Goal: Task Accomplishment & Management: Use online tool/utility

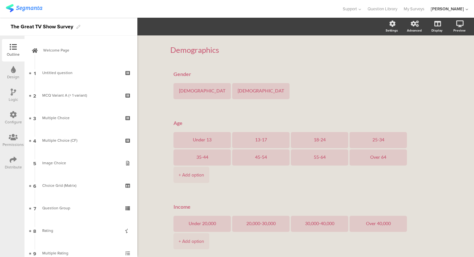
click at [156, 61] on div "Demographics Demographics Gender [DEMOGRAPHIC_DATA] [DEMOGRAPHIC_DATA] Age Unde…" at bounding box center [305, 227] width 337 height 385
click at [160, 52] on div "Demographics Demographics Gender [DEMOGRAPHIC_DATA] [DEMOGRAPHIC_DATA] Age Unde…" at bounding box center [305, 227] width 337 height 385
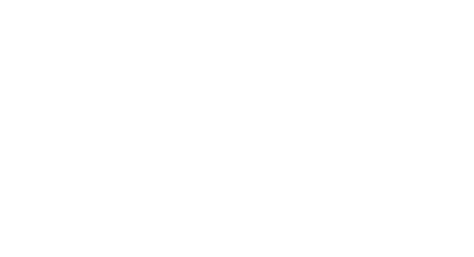
click at [112, 186] on body at bounding box center [237, 128] width 474 height 257
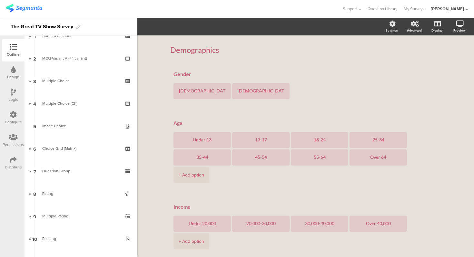
scroll to position [35, 0]
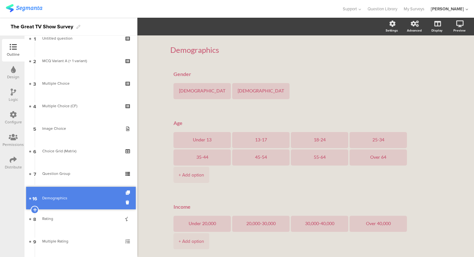
drag, startPoint x: 82, startPoint y: 146, endPoint x: 76, endPoint y: 198, distance: 51.9
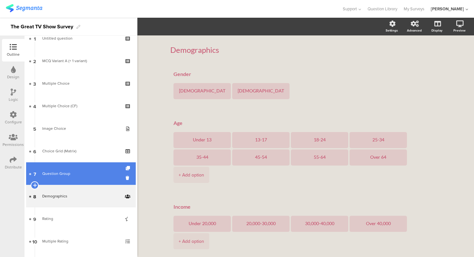
click at [77, 184] on link "7 Question Group" at bounding box center [81, 174] width 110 height 23
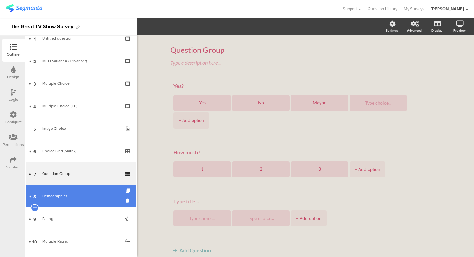
click at [79, 195] on div "Demographics" at bounding box center [80, 196] width 77 height 6
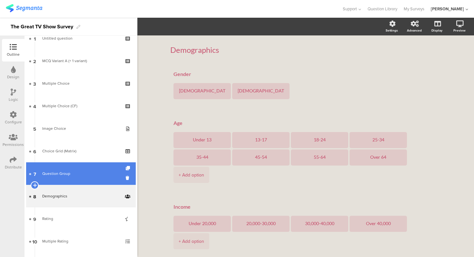
click at [82, 180] on link "7 Question Group" at bounding box center [81, 174] width 110 height 23
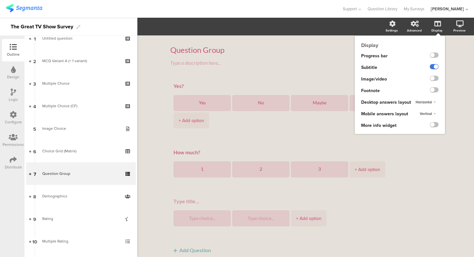
click at [434, 67] on label at bounding box center [434, 66] width 9 height 5
click at [0, 0] on input "checkbox" at bounding box center [0, 0] width 0 height 0
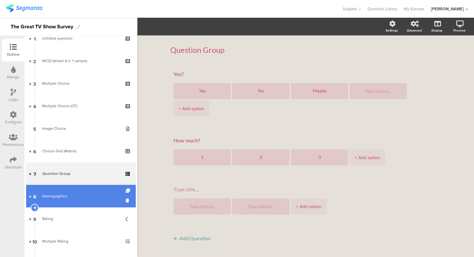
click at [85, 194] on div "Demographics" at bounding box center [80, 196] width 77 height 6
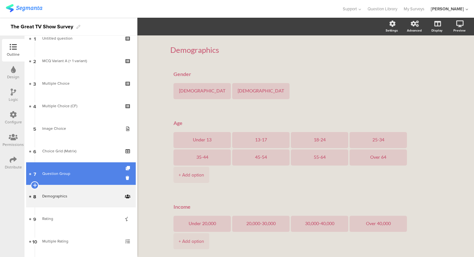
click at [72, 174] on div "Question Group" at bounding box center [80, 174] width 77 height 6
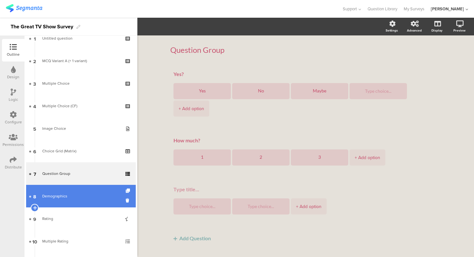
click at [80, 202] on link "8 Demographics" at bounding box center [81, 196] width 110 height 23
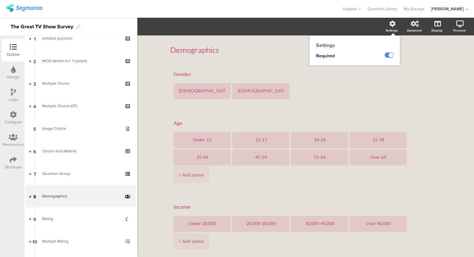
click at [390, 53] on div at bounding box center [389, 55] width 9 height 5
click at [390, 55] on label at bounding box center [389, 55] width 9 height 5
click at [0, 0] on input "checkbox" at bounding box center [0, 0] width 0 height 0
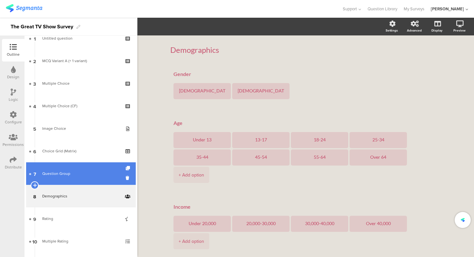
click at [84, 172] on div "Question Group" at bounding box center [80, 174] width 77 height 6
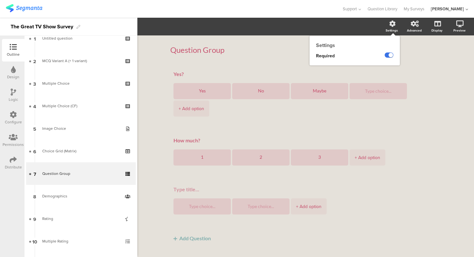
click at [387, 55] on label at bounding box center [389, 55] width 9 height 5
click at [0, 0] on input "checkbox" at bounding box center [0, 0] width 0 height 0
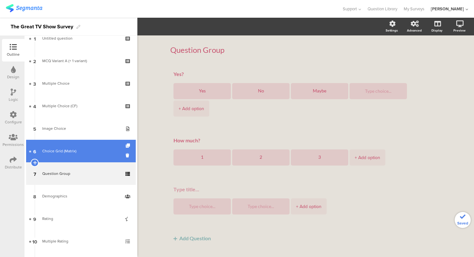
click at [105, 146] on link "6 Choice Grid (Matrix)" at bounding box center [81, 151] width 110 height 23
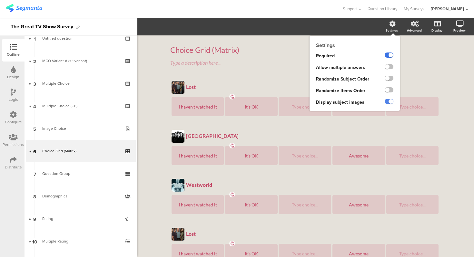
click at [390, 56] on label at bounding box center [389, 55] width 9 height 5
click at [0, 0] on input "checkbox" at bounding box center [0, 0] width 0 height 0
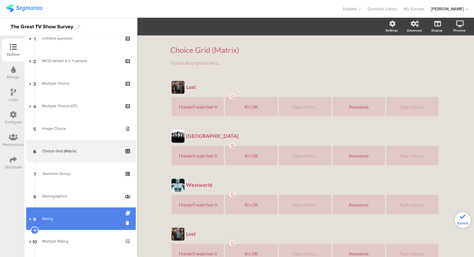
click at [58, 217] on div "Rating" at bounding box center [80, 219] width 77 height 6
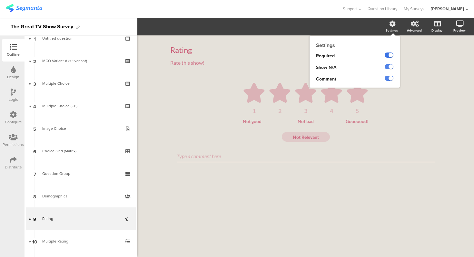
click at [387, 57] on label at bounding box center [389, 55] width 9 height 5
click at [0, 0] on input "checkbox" at bounding box center [0, 0] width 0 height 0
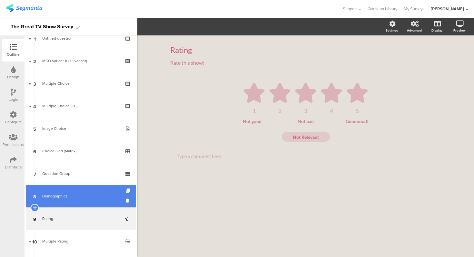
click at [67, 199] on div "Demographics" at bounding box center [80, 196] width 77 height 6
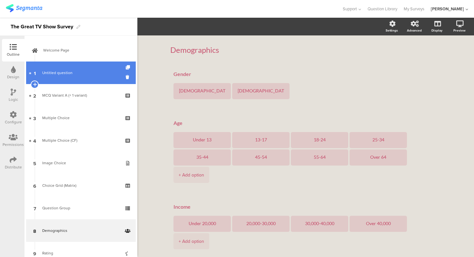
click at [75, 67] on link "1 Untitled question" at bounding box center [81, 73] width 110 height 23
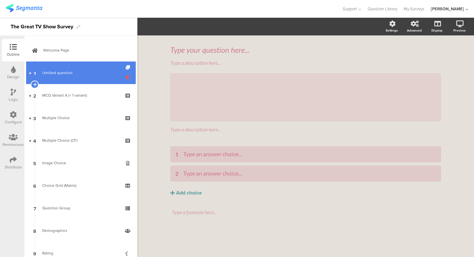
click at [129, 79] on icon at bounding box center [128, 77] width 5 height 6
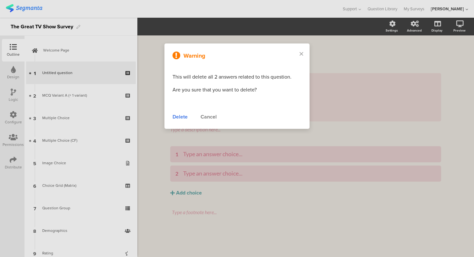
click at [182, 115] on div "Delete" at bounding box center [180, 117] width 15 height 8
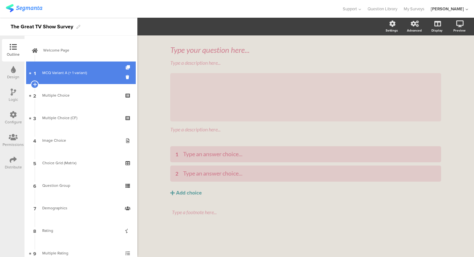
click at [88, 75] on div "MCQ Variant A (+ 1 variant)" at bounding box center [80, 73] width 77 height 6
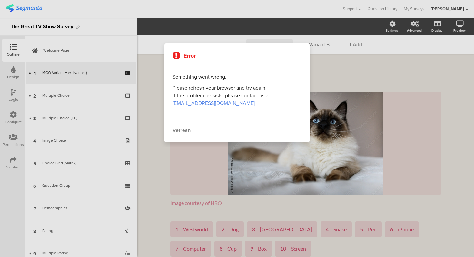
click at [179, 129] on div "Refresh" at bounding box center [237, 131] width 129 height 8
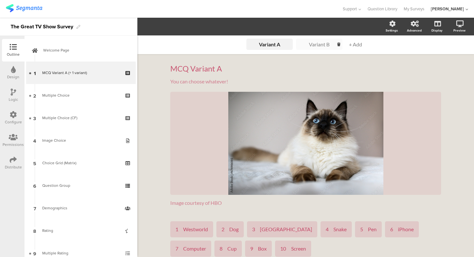
click at [318, 43] on div "Variant B" at bounding box center [319, 44] width 32 height 6
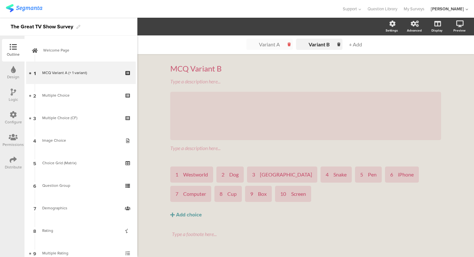
click at [286, 44] on div at bounding box center [289, 44] width 7 height 5
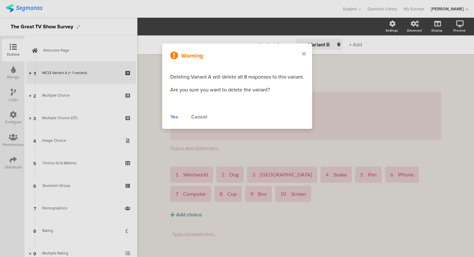
click at [305, 54] on div at bounding box center [304, 55] width 16 height 22
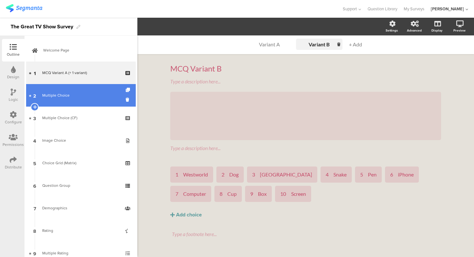
click at [97, 101] on link "2 Multiple Choice" at bounding box center [81, 95] width 110 height 23
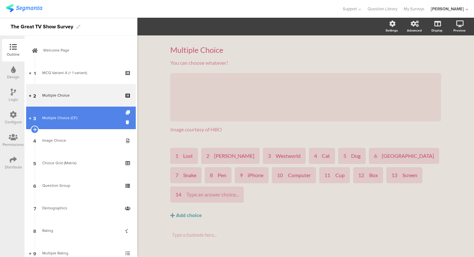
click at [74, 119] on div "Multiple Choice (CF)" at bounding box center [80, 118] width 77 height 6
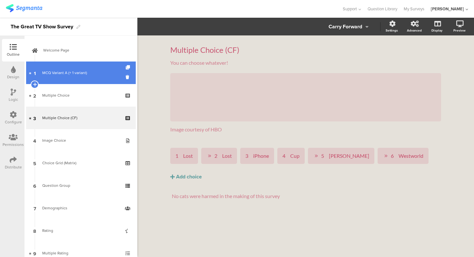
click at [72, 81] on link "1 MCQ Variant A (+ 1 variant)" at bounding box center [81, 73] width 110 height 23
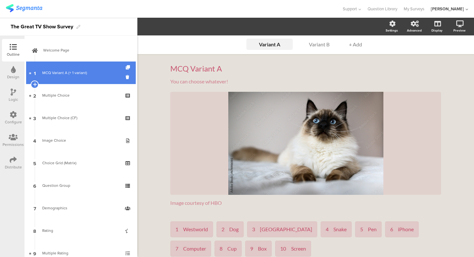
click at [83, 76] on link "1 MCQ Variant A (+ 1 variant)" at bounding box center [81, 73] width 110 height 23
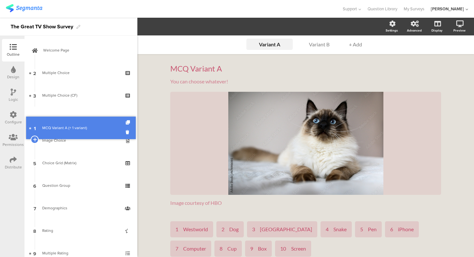
drag, startPoint x: 83, startPoint y: 73, endPoint x: 86, endPoint y: 128, distance: 55.2
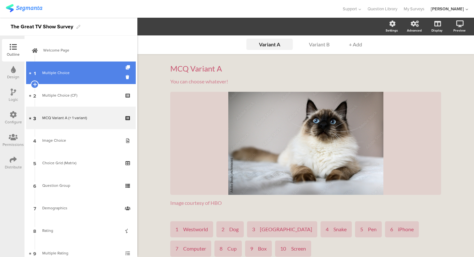
click at [77, 78] on link "1 Multiple Choice" at bounding box center [81, 73] width 110 height 23
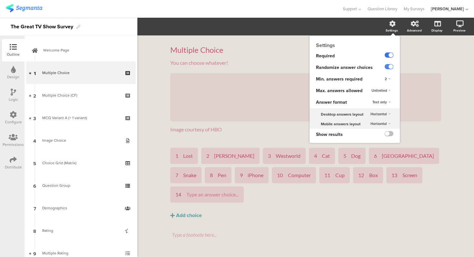
click at [390, 57] on label at bounding box center [389, 55] width 9 height 5
click at [0, 0] on input "checkbox" at bounding box center [0, 0] width 0 height 0
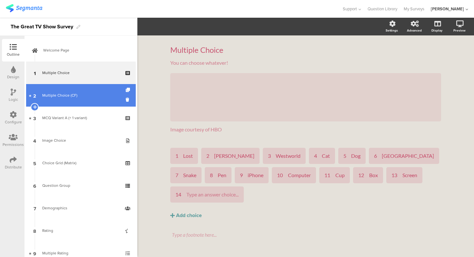
click at [98, 91] on link "2 Multiple Choice (CF)" at bounding box center [81, 95] width 110 height 23
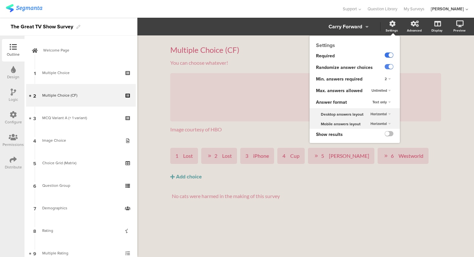
click at [389, 56] on label at bounding box center [389, 55] width 9 height 5
click at [0, 0] on input "checkbox" at bounding box center [0, 0] width 0 height 0
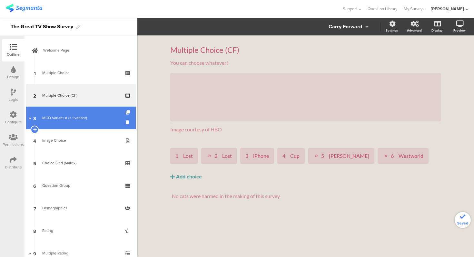
click at [85, 122] on link "3 MCQ Variant A (+ 1 variant)" at bounding box center [81, 118] width 110 height 23
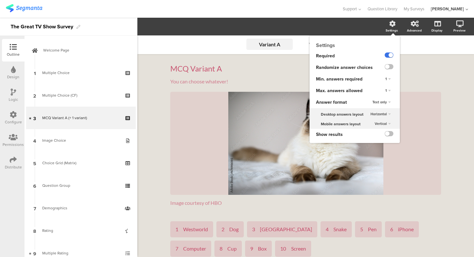
click at [393, 55] on label at bounding box center [389, 55] width 9 height 5
click at [0, 0] on input "checkbox" at bounding box center [0, 0] width 0 height 0
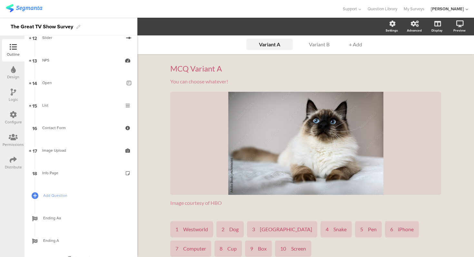
scroll to position [293, 0]
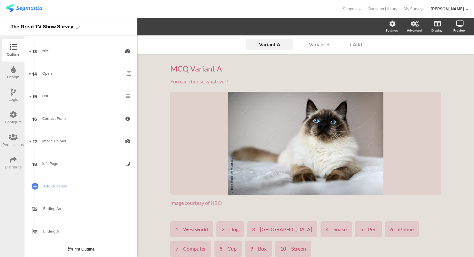
click at [73, 130] on link "17 Image Upload" at bounding box center [81, 141] width 110 height 23
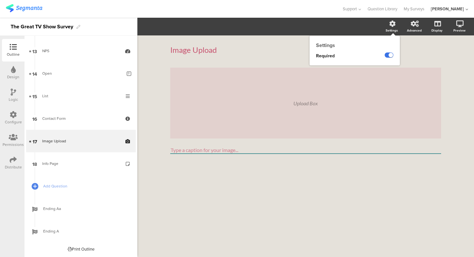
click at [389, 53] on label at bounding box center [389, 55] width 9 height 5
click at [0, 0] on input "checkbox" at bounding box center [0, 0] width 0 height 0
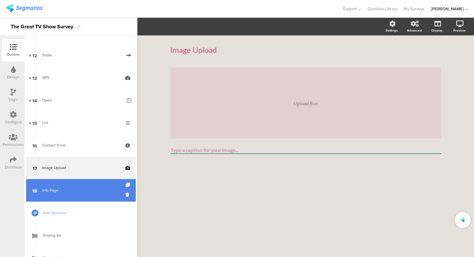
scroll to position [224, 0]
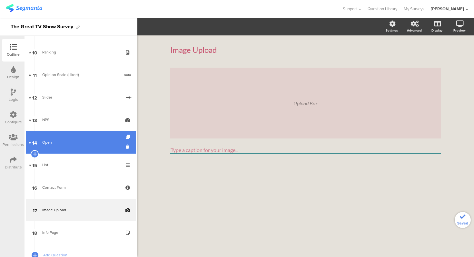
click at [91, 148] on link "14 Open" at bounding box center [81, 142] width 110 height 23
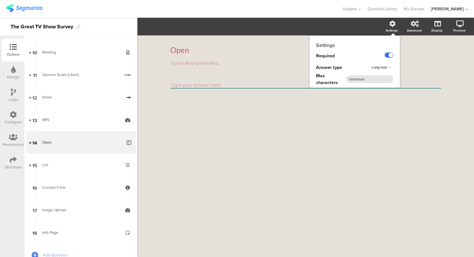
click at [387, 56] on label at bounding box center [389, 55] width 9 height 5
click at [0, 0] on input "checkbox" at bounding box center [0, 0] width 0 height 0
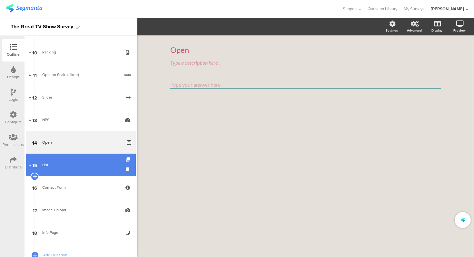
click at [56, 168] on div "List" at bounding box center [80, 165] width 77 height 6
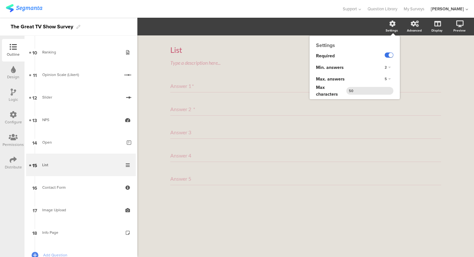
click at [389, 54] on label at bounding box center [389, 55] width 9 height 5
click at [0, 0] on input "checkbox" at bounding box center [0, 0] width 0 height 0
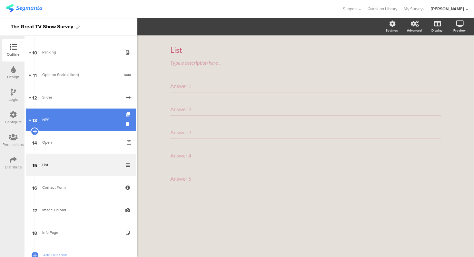
click at [69, 128] on link "13 NPS" at bounding box center [81, 120] width 110 height 23
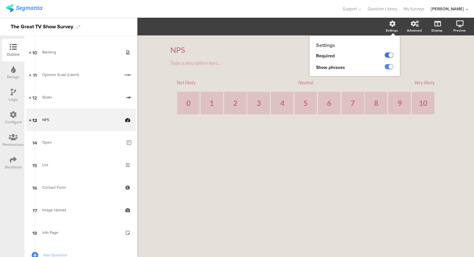
click at [390, 57] on label at bounding box center [389, 55] width 9 height 5
click at [0, 0] on input "checkbox" at bounding box center [0, 0] width 0 height 0
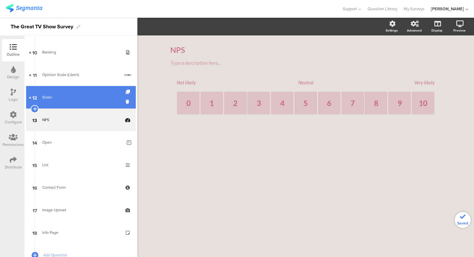
click at [37, 89] on div at bounding box center [34, 97] width 5 height 23
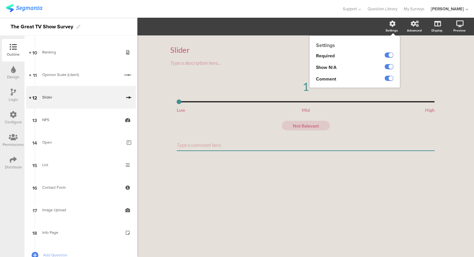
click at [390, 61] on div at bounding box center [384, 56] width 32 height 12
click at [389, 56] on label at bounding box center [389, 55] width 9 height 5
click at [0, 0] on input "checkbox" at bounding box center [0, 0] width 0 height 0
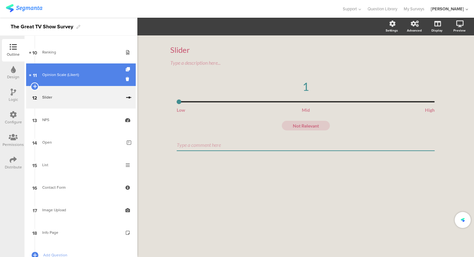
click at [60, 75] on div "Opinion Scale (Likert)" at bounding box center [80, 75] width 77 height 6
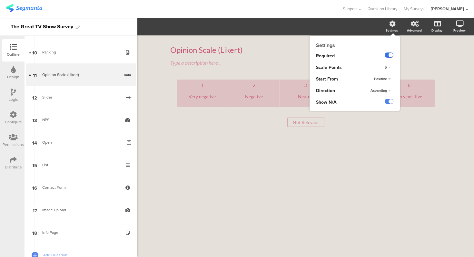
click at [390, 54] on label at bounding box center [389, 55] width 9 height 5
click at [0, 0] on input "checkbox" at bounding box center [0, 0] width 0 height 0
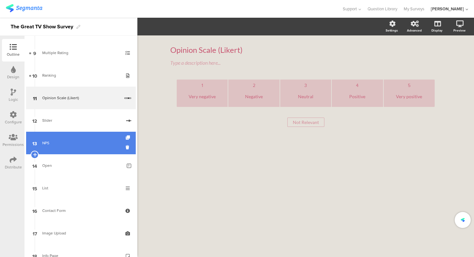
scroll to position [153, 0]
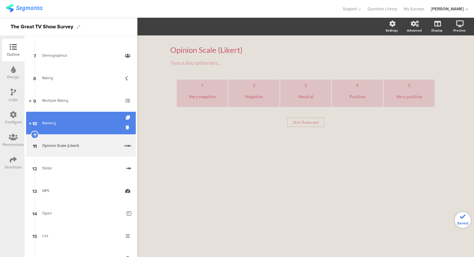
click at [54, 128] on link "10 Ranking" at bounding box center [81, 123] width 110 height 23
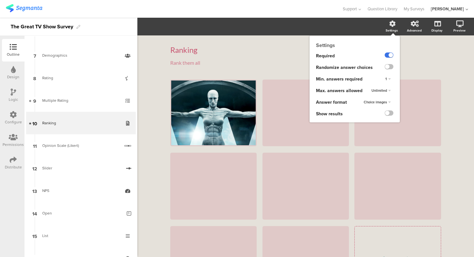
click at [391, 53] on label at bounding box center [389, 55] width 9 height 5
click at [0, 0] on input "checkbox" at bounding box center [0, 0] width 0 height 0
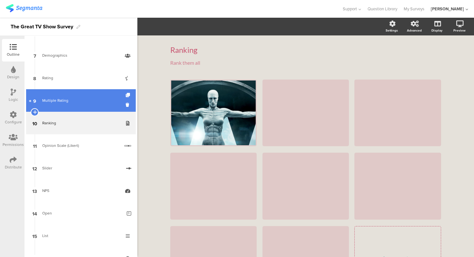
click at [69, 92] on link "9 Multiple Rating" at bounding box center [81, 100] width 110 height 23
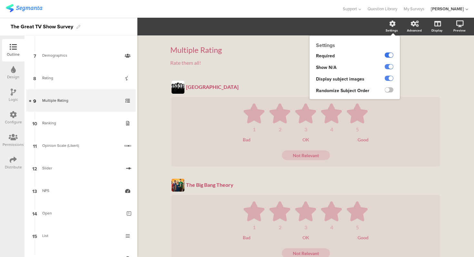
click at [391, 58] on label at bounding box center [389, 55] width 9 height 5
click at [0, 0] on input "checkbox" at bounding box center [0, 0] width 0 height 0
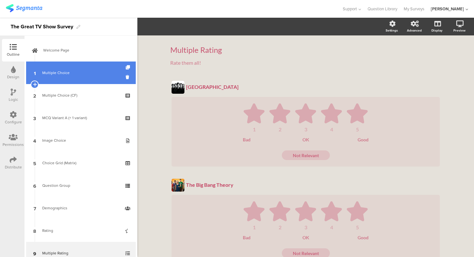
click at [73, 79] on link "1 Multiple Choice" at bounding box center [81, 73] width 110 height 23
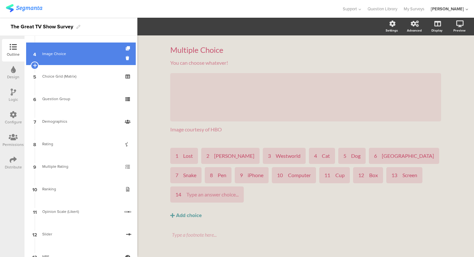
scroll to position [94, 0]
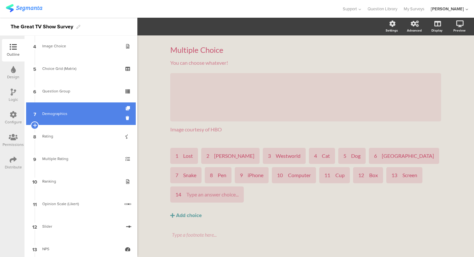
click at [82, 107] on link "7 Demographics" at bounding box center [81, 114] width 110 height 23
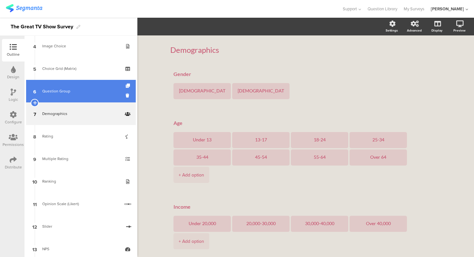
click at [78, 94] on div "Question Group" at bounding box center [80, 91] width 77 height 6
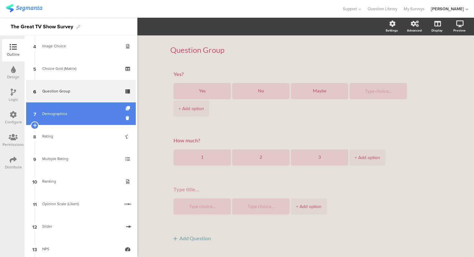
click at [80, 115] on div "Demographics" at bounding box center [80, 114] width 77 height 6
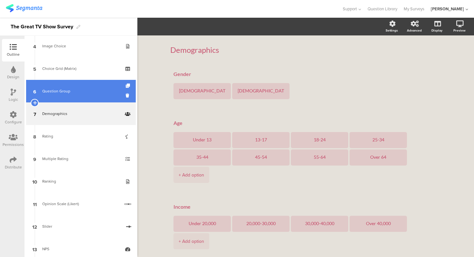
click at [94, 99] on link "6 Question Group" at bounding box center [81, 91] width 110 height 23
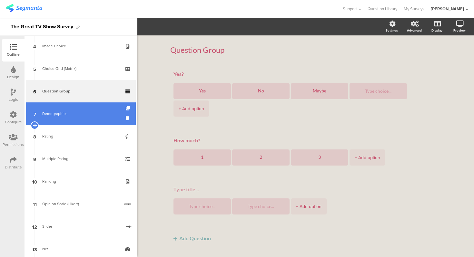
click at [91, 108] on link "7 Demographics" at bounding box center [81, 114] width 110 height 23
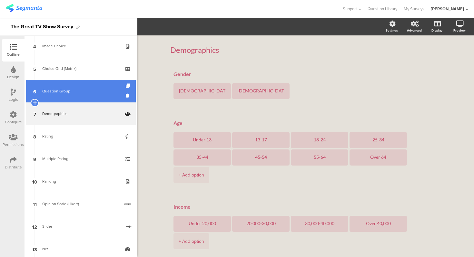
click at [87, 95] on link "6 Question Group" at bounding box center [81, 91] width 110 height 23
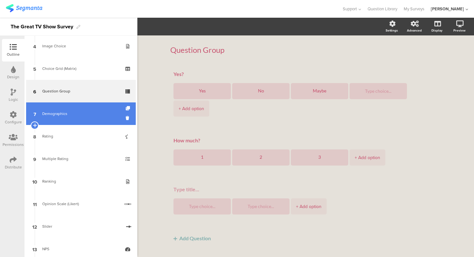
click at [89, 111] on div "Demographics" at bounding box center [80, 114] width 77 height 6
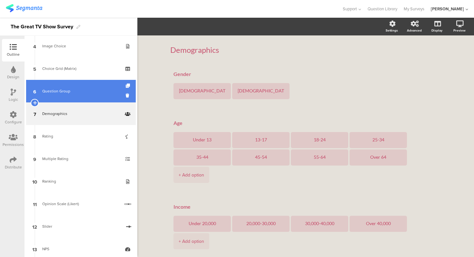
click at [106, 97] on link "6 Question Group" at bounding box center [81, 91] width 110 height 23
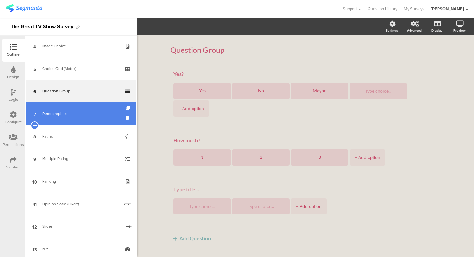
click at [88, 116] on div "Demographics" at bounding box center [80, 114] width 77 height 6
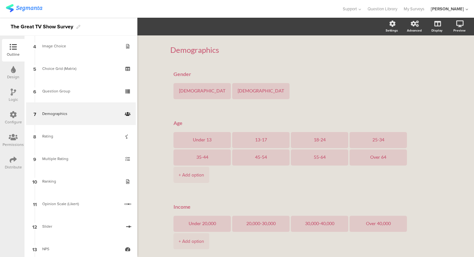
scroll to position [111, 0]
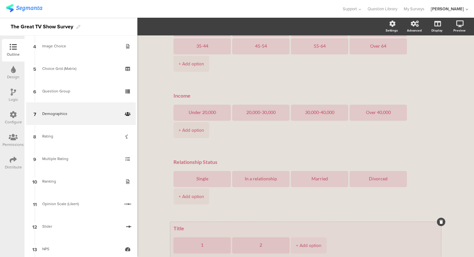
click at [443, 218] on div at bounding box center [441, 222] width 8 height 8
click at [441, 220] on icon at bounding box center [442, 222] width 4 height 4
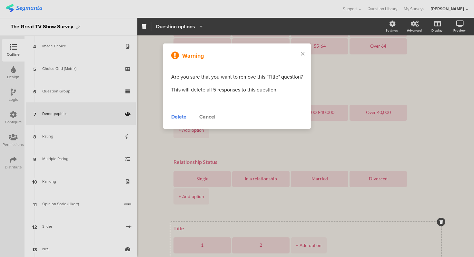
click at [178, 115] on div "Delete" at bounding box center [178, 117] width 15 height 8
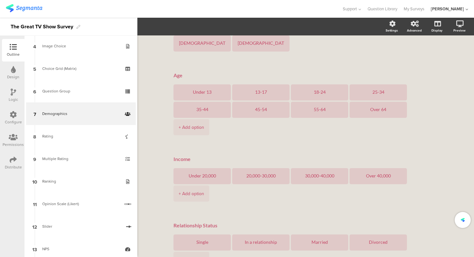
scroll to position [62, 0]
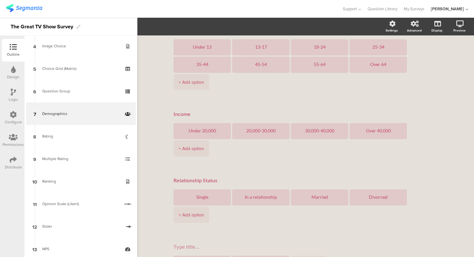
scroll to position [111, 0]
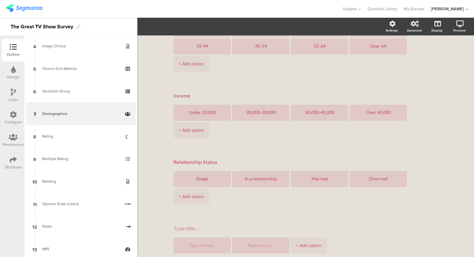
click at [158, 166] on div "Demographics Demographics Gender [DEMOGRAPHIC_DATA] [DEMOGRAPHIC_DATA] Age Unde…" at bounding box center [305, 116] width 337 height 385
click at [158, 131] on div "Demographics Demographics Gender [DEMOGRAPHIC_DATA] [DEMOGRAPHIC_DATA] Age Unde…" at bounding box center [305, 116] width 337 height 385
click at [156, 170] on div "Demographics Demographics Gender [DEMOGRAPHIC_DATA] [DEMOGRAPHIC_DATA] Age Unde…" at bounding box center [305, 116] width 337 height 385
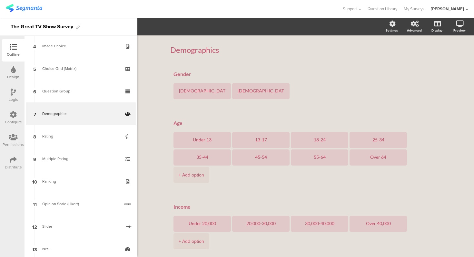
click at [152, 82] on div "Demographics Demographics Gender [DEMOGRAPHIC_DATA] [DEMOGRAPHIC_DATA] Age Unde…" at bounding box center [305, 227] width 337 height 385
click at [152, 68] on div "Demographics Demographics Gender [DEMOGRAPHIC_DATA] [DEMOGRAPHIC_DATA] Age Unde…" at bounding box center [305, 227] width 337 height 385
click at [357, 10] on span "Support" at bounding box center [350, 9] width 14 height 6
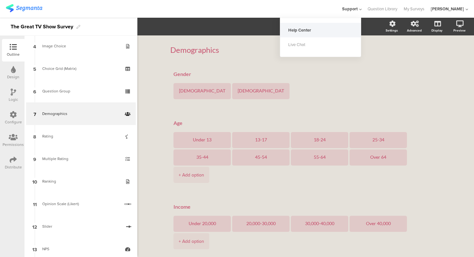
click at [326, 30] on div "Help Center" at bounding box center [320, 30] width 81 height 15
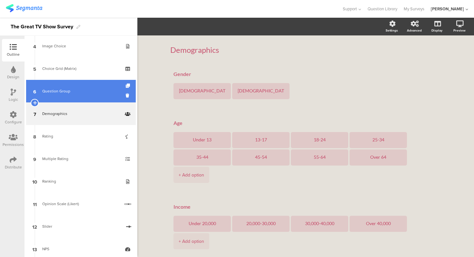
click at [80, 92] on div "Question Group" at bounding box center [80, 91] width 77 height 6
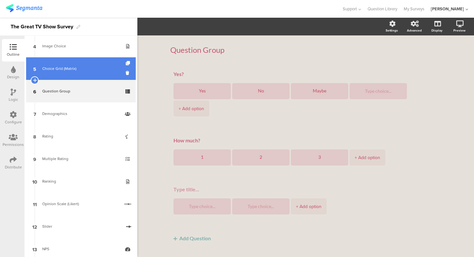
click at [83, 69] on div "Choice Grid (Matrix)" at bounding box center [80, 68] width 77 height 6
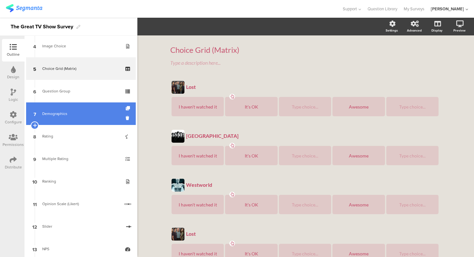
click at [84, 109] on link "7 Demographics" at bounding box center [81, 114] width 110 height 23
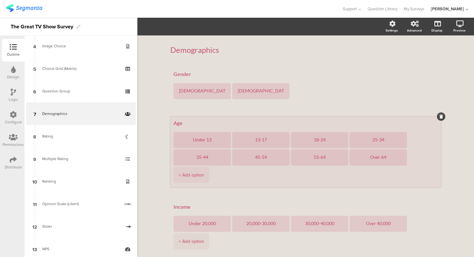
click at [204, 167] on div "+ Add option" at bounding box center [191, 175] width 25 height 16
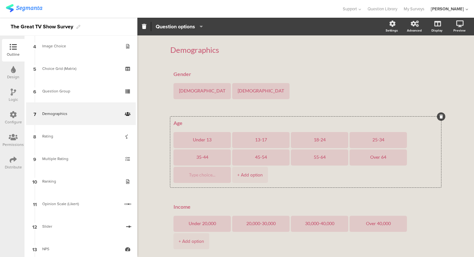
click at [158, 170] on div "Demographics Demographics Gender [DEMOGRAPHIC_DATA] [DEMOGRAPHIC_DATA] Age Unde…" at bounding box center [305, 227] width 337 height 385
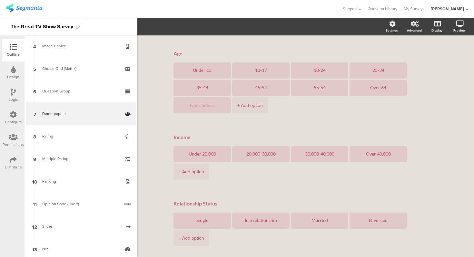
scroll to position [75, 0]
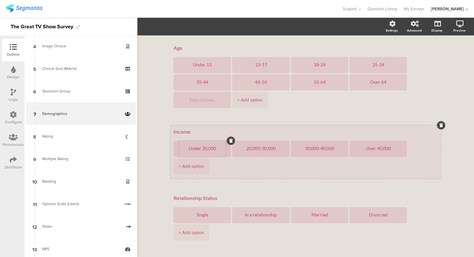
click at [196, 149] on textarea "Under 20,000" at bounding box center [202, 148] width 47 height 5
click at [259, 148] on textarea "20,000-30,000" at bounding box center [260, 148] width 47 height 5
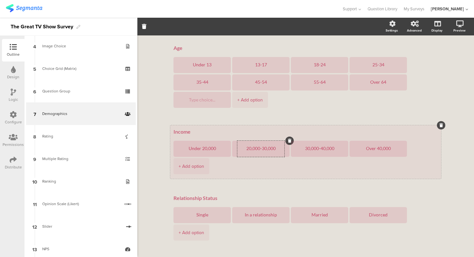
click at [259, 148] on textarea "20,000-30,000" at bounding box center [260, 148] width 47 height 5
click at [374, 149] on textarea "Over 40,000" at bounding box center [378, 148] width 47 height 5
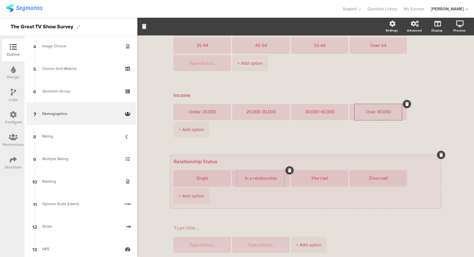
scroll to position [129, 0]
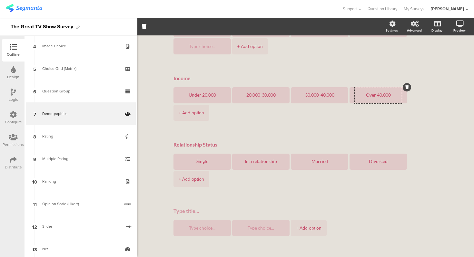
click at [152, 147] on div "Demographics Demographics Gender [DEMOGRAPHIC_DATA] [DEMOGRAPHIC_DATA] Age Unde…" at bounding box center [305, 99] width 337 height 385
